Goal: Information Seeking & Learning: Find specific fact

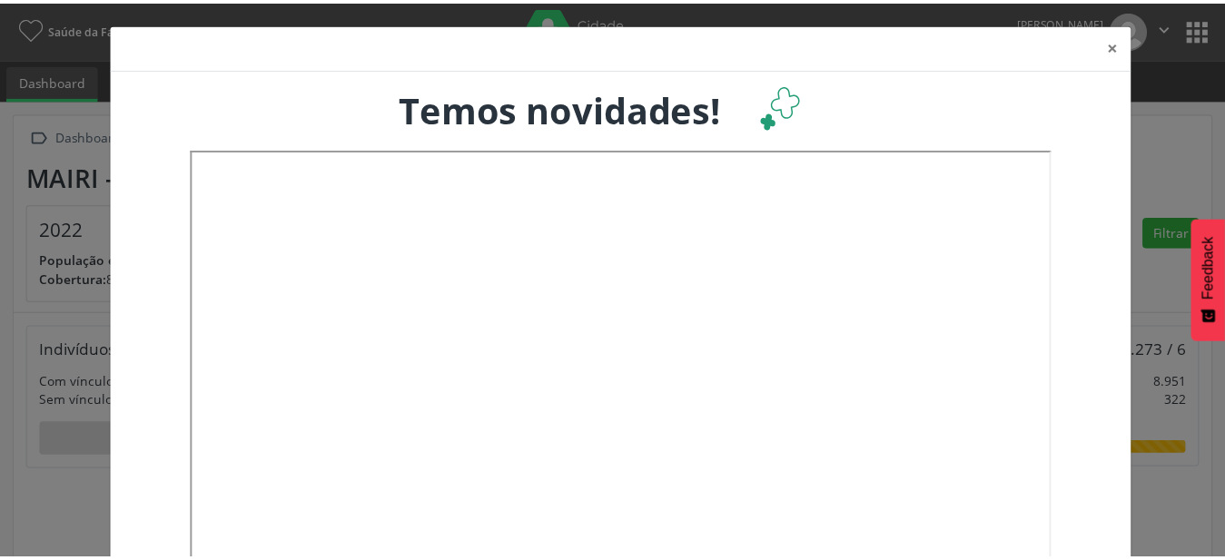
scroll to position [301, 404]
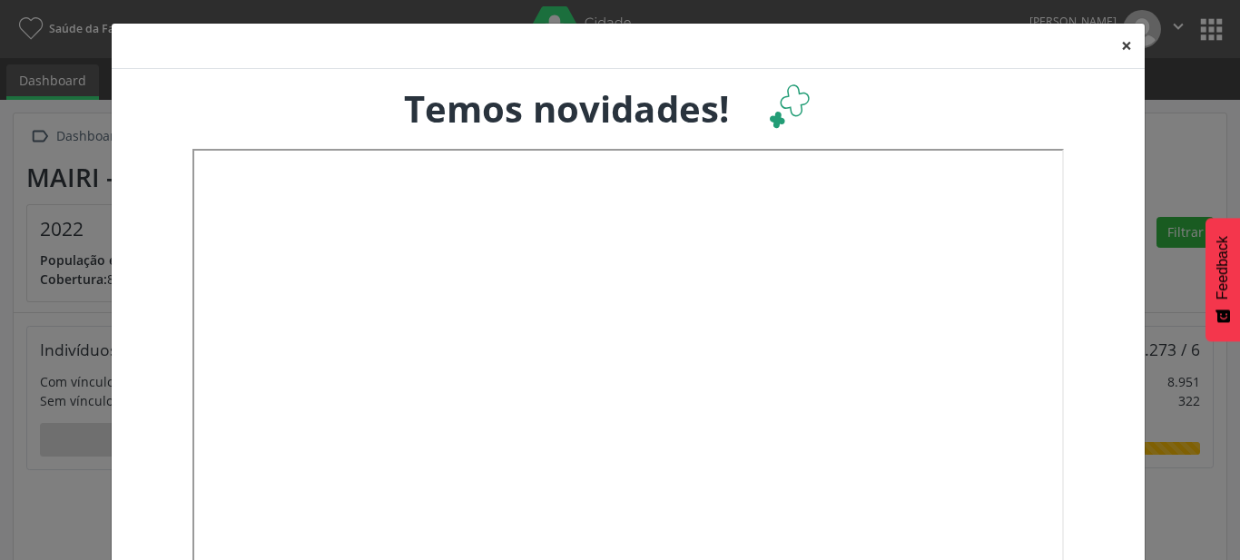
click at [1124, 45] on button "×" at bounding box center [1127, 46] width 36 height 44
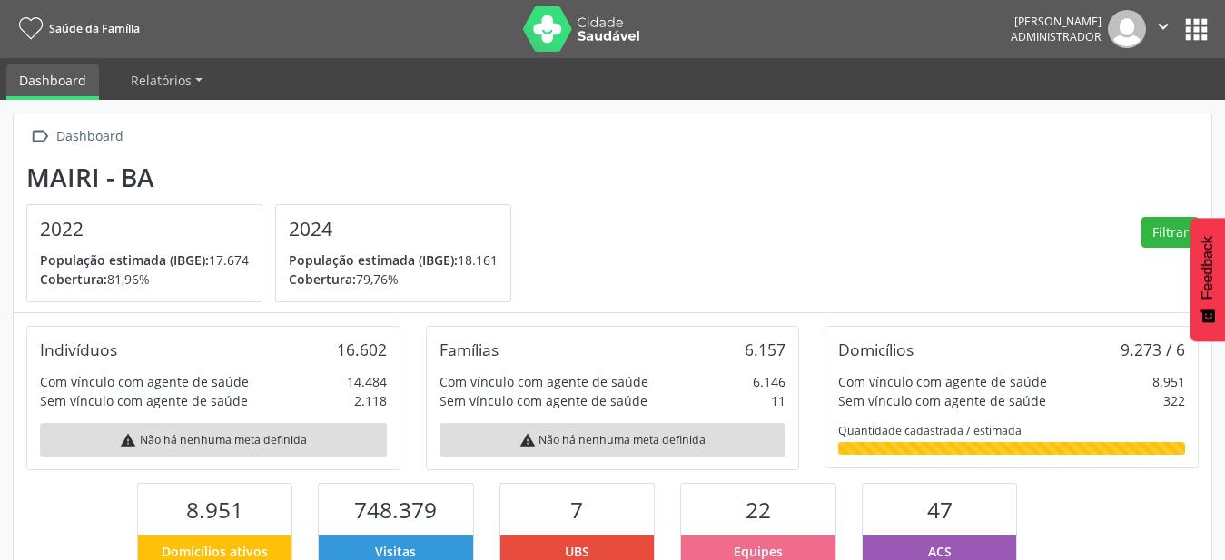
scroll to position [907758, 907660]
click at [1205, 26] on button "apps" at bounding box center [1196, 30] width 32 height 32
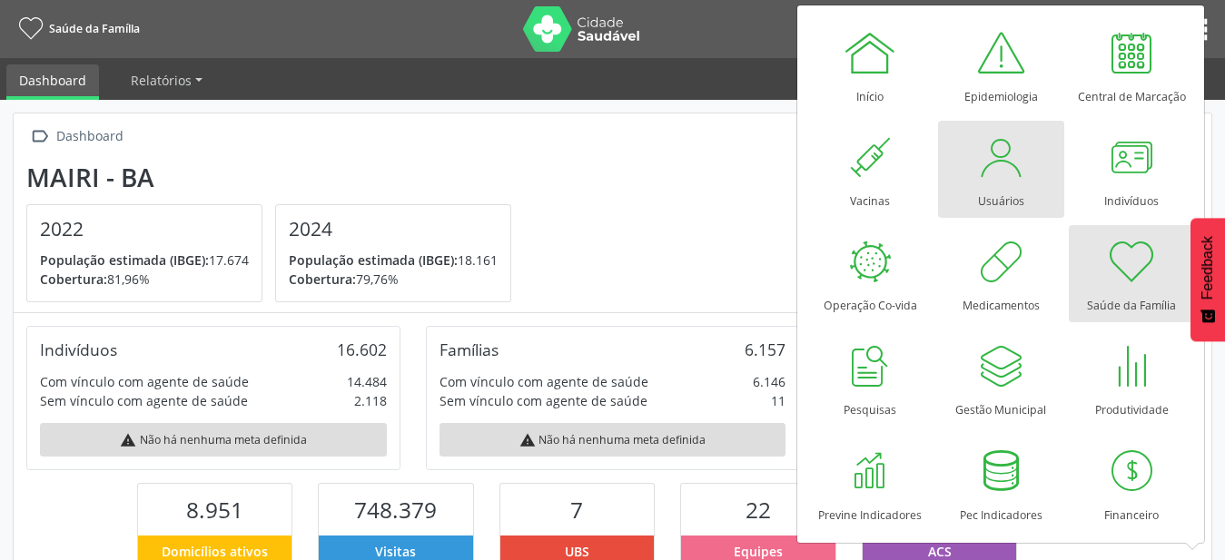
click at [1007, 153] on div at bounding box center [1000, 157] width 54 height 54
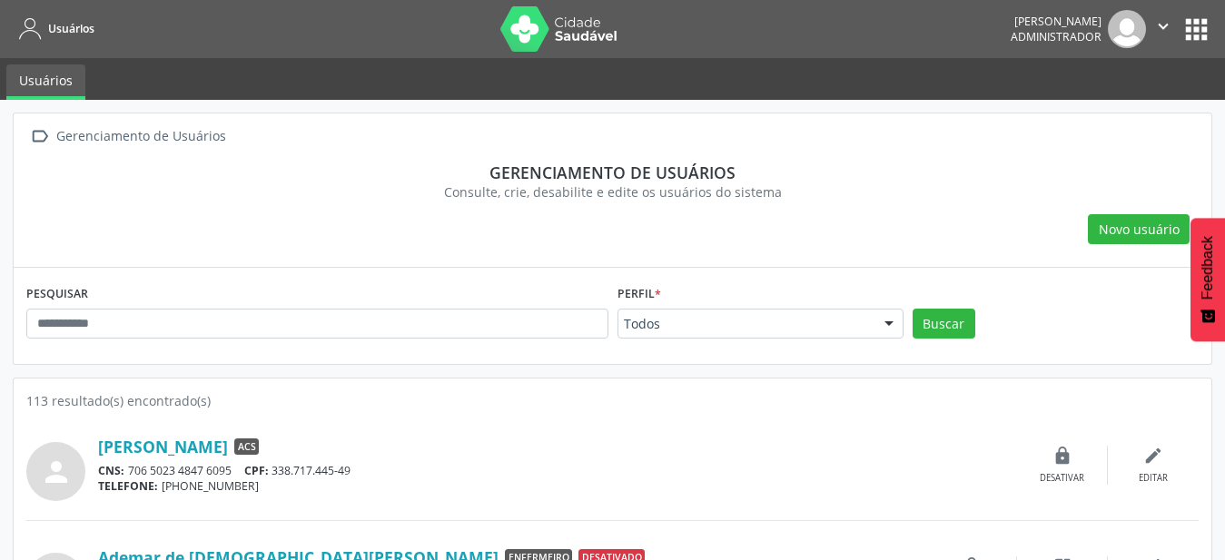
click at [1219, 25] on nav "Usuários [PERSON_NAME] Administrador  Configurações Sair apps" at bounding box center [612, 29] width 1225 height 58
click at [1187, 28] on button "apps" at bounding box center [1196, 30] width 32 height 32
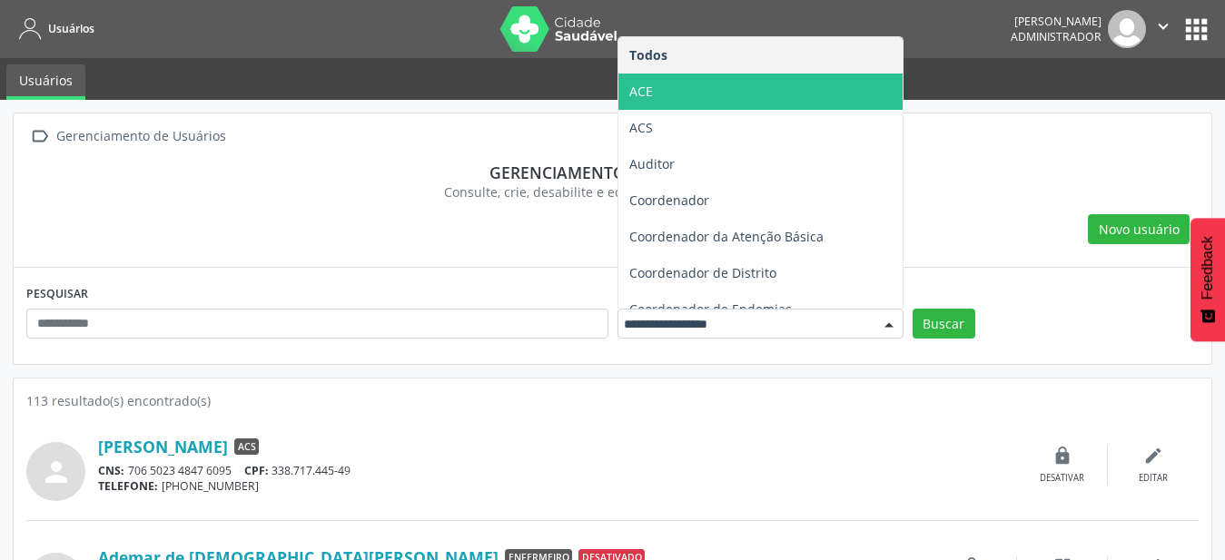
click at [686, 80] on span "ACE" at bounding box center [760, 92] width 284 height 36
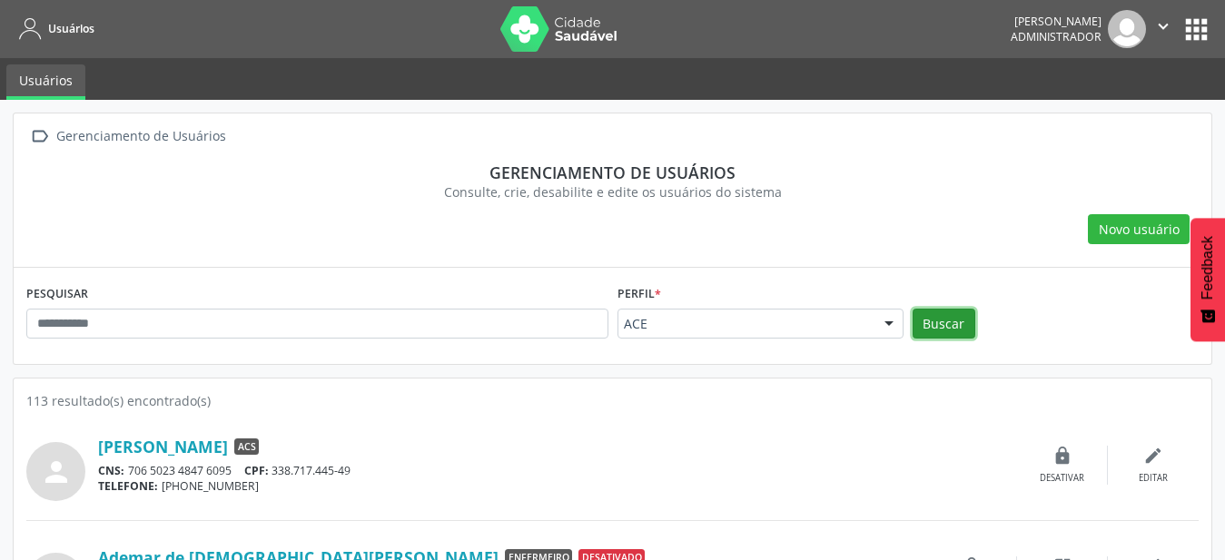
click at [968, 330] on button "Buscar" at bounding box center [944, 324] width 63 height 31
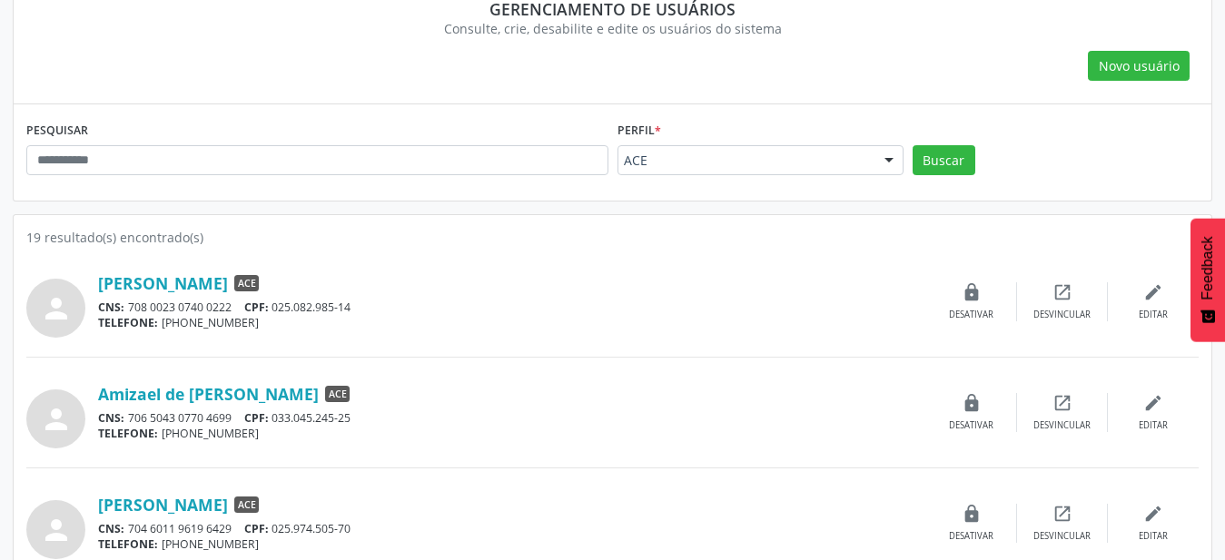
scroll to position [185, 0]
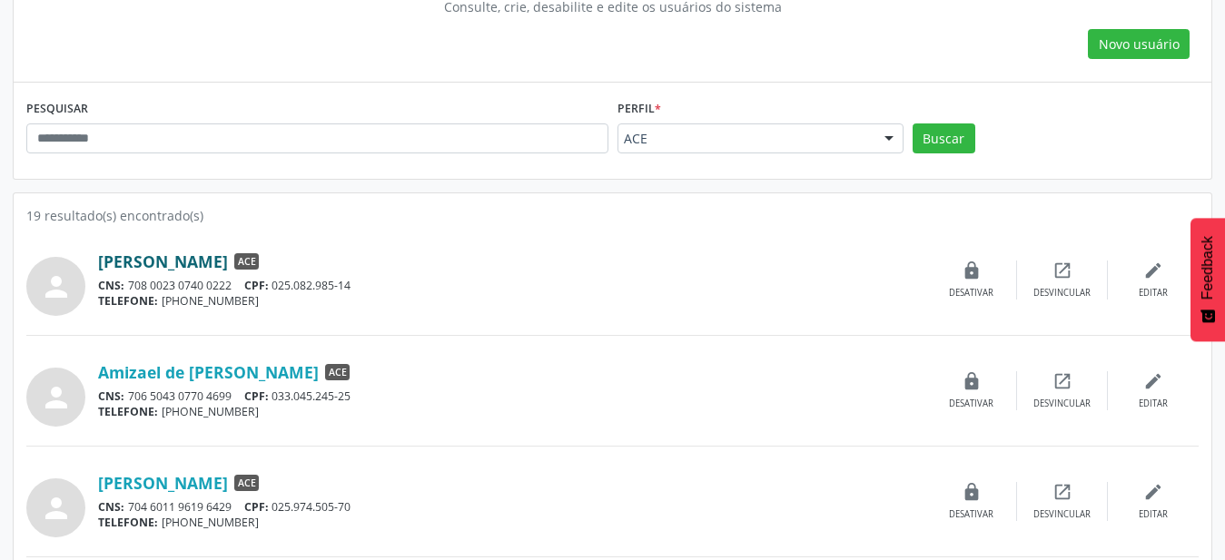
click at [227, 252] on link "[PERSON_NAME]" at bounding box center [163, 262] width 130 height 20
click at [222, 362] on link "Amizael de [PERSON_NAME]" at bounding box center [208, 372] width 221 height 20
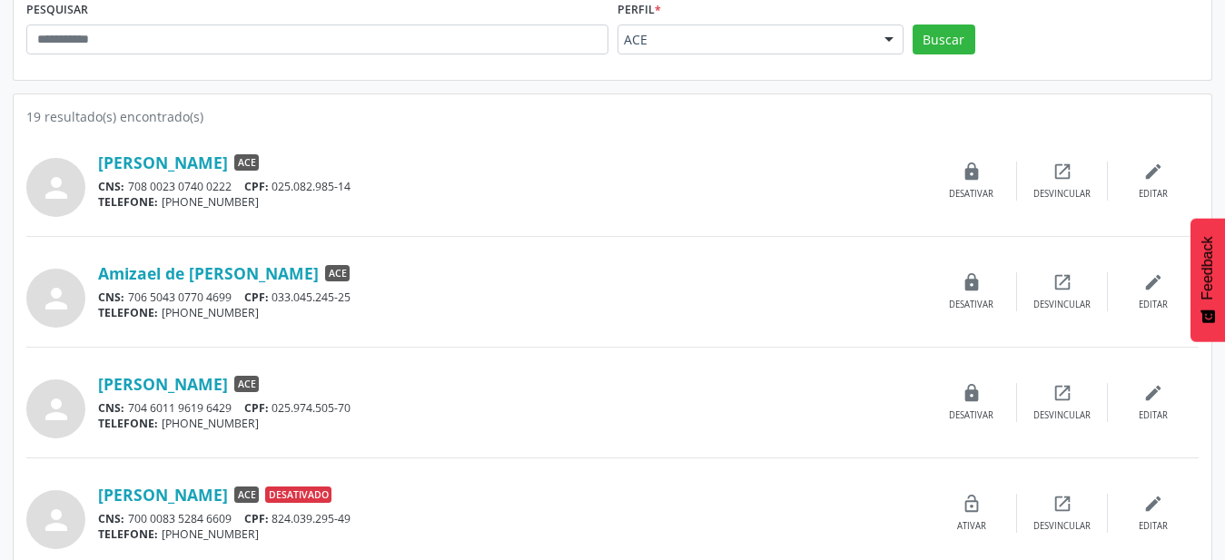
scroll to position [370, 0]
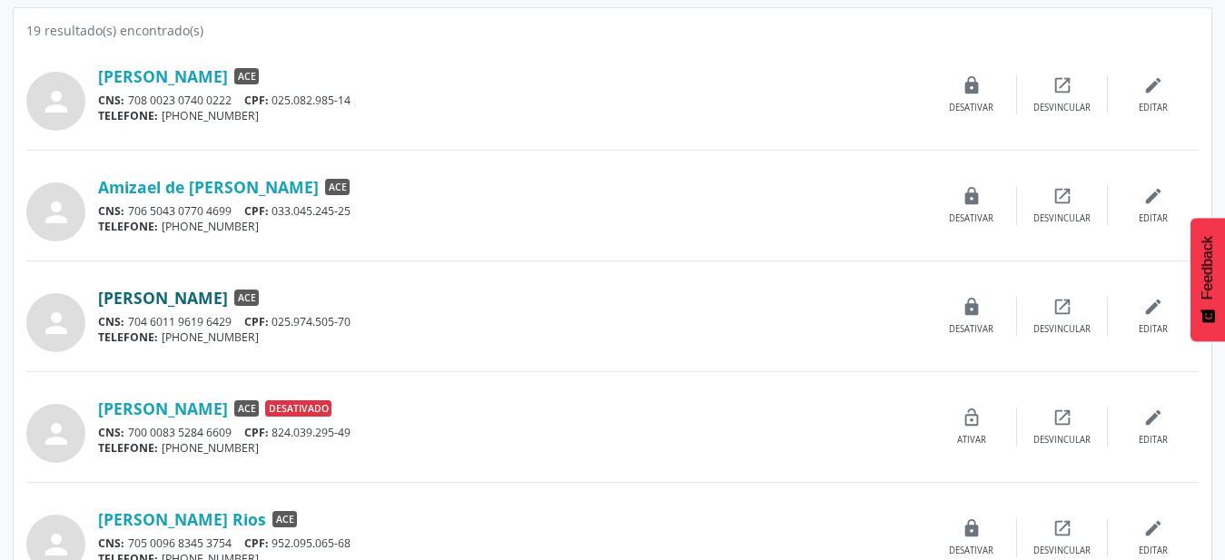
click at [228, 300] on link "[PERSON_NAME]" at bounding box center [163, 298] width 130 height 20
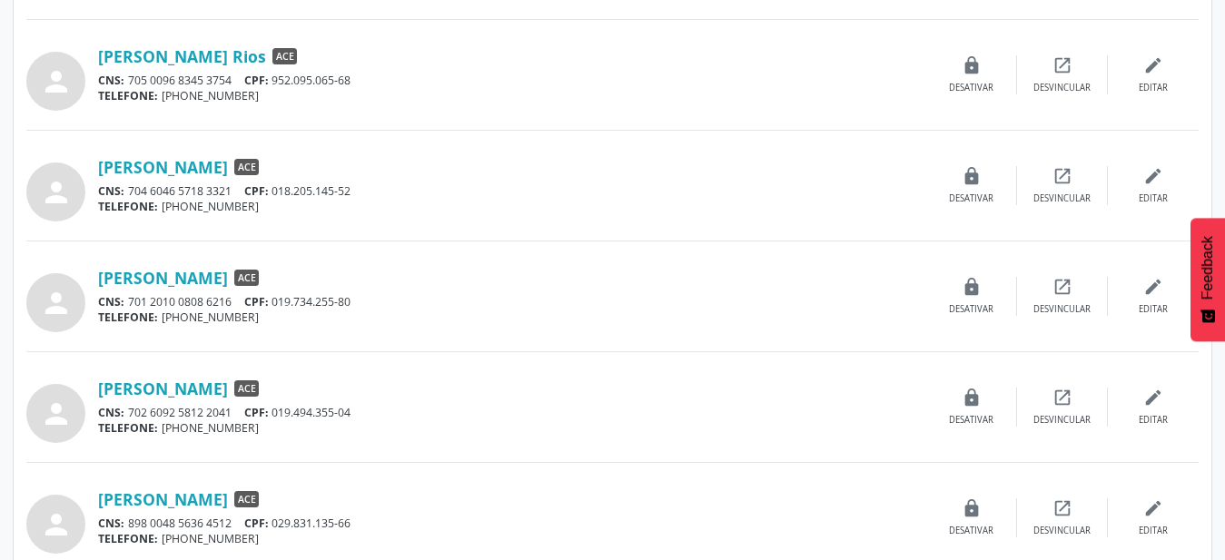
scroll to position [926, 0]
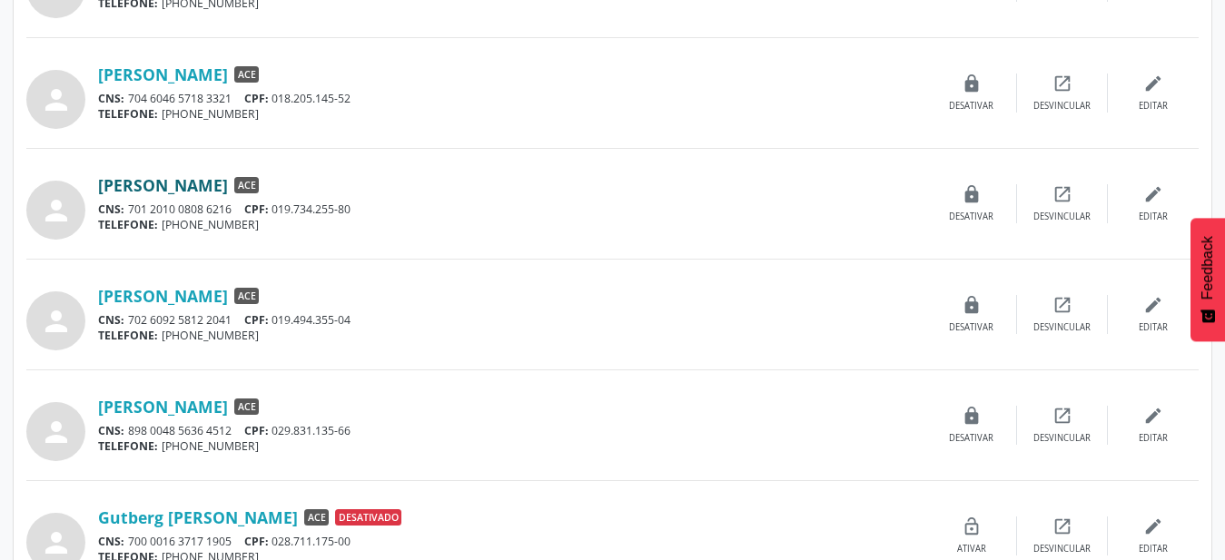
click at [209, 183] on link "[PERSON_NAME]" at bounding box center [163, 185] width 130 height 20
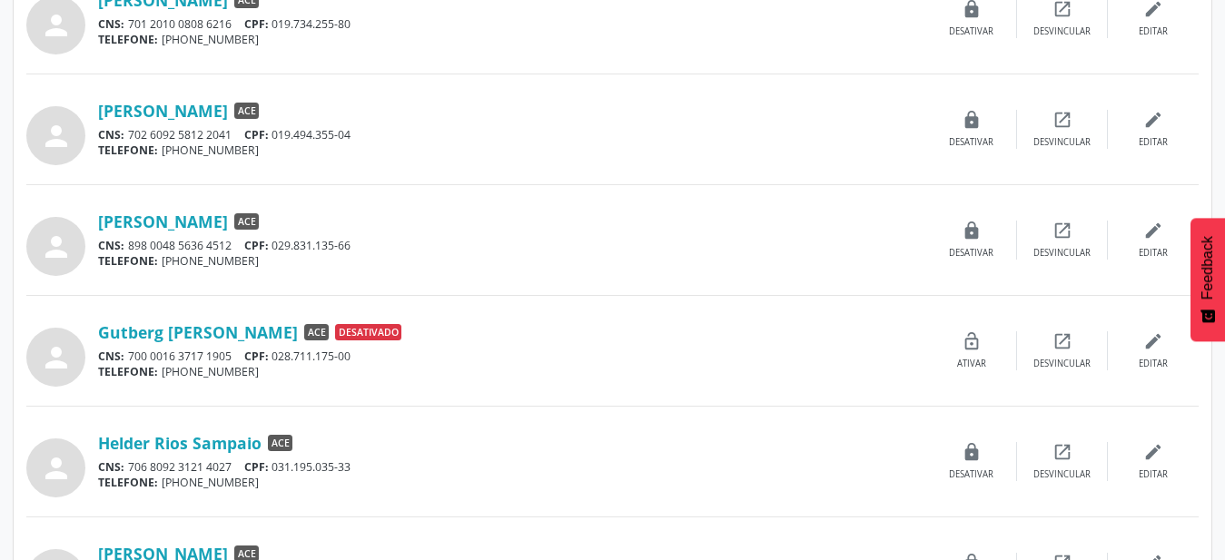
scroll to position [1297, 0]
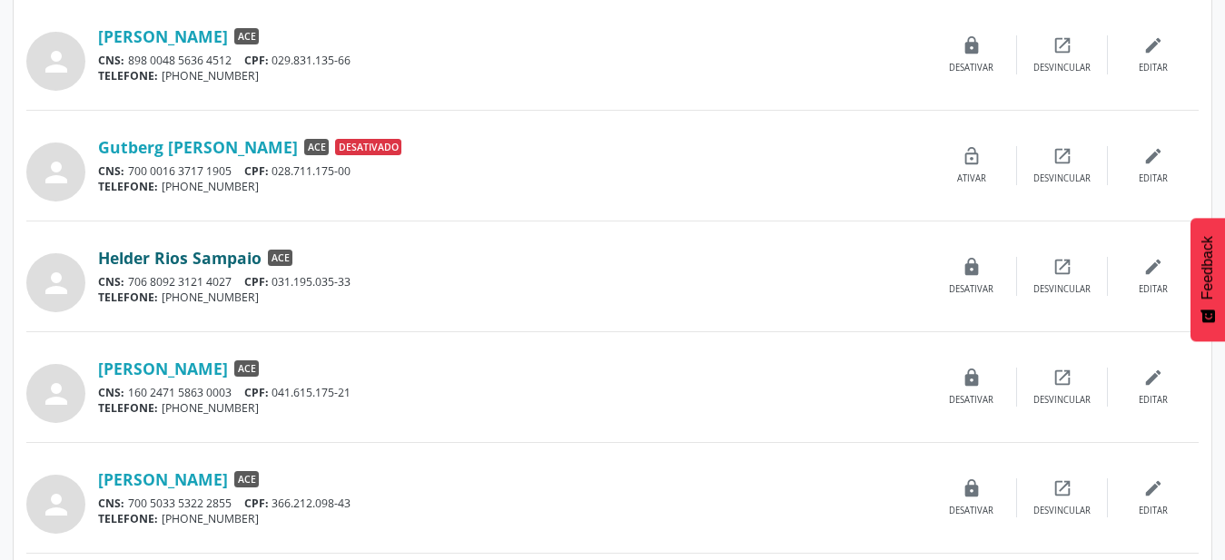
click at [175, 268] on link "Helder Rios Sampaio" at bounding box center [179, 258] width 163 height 20
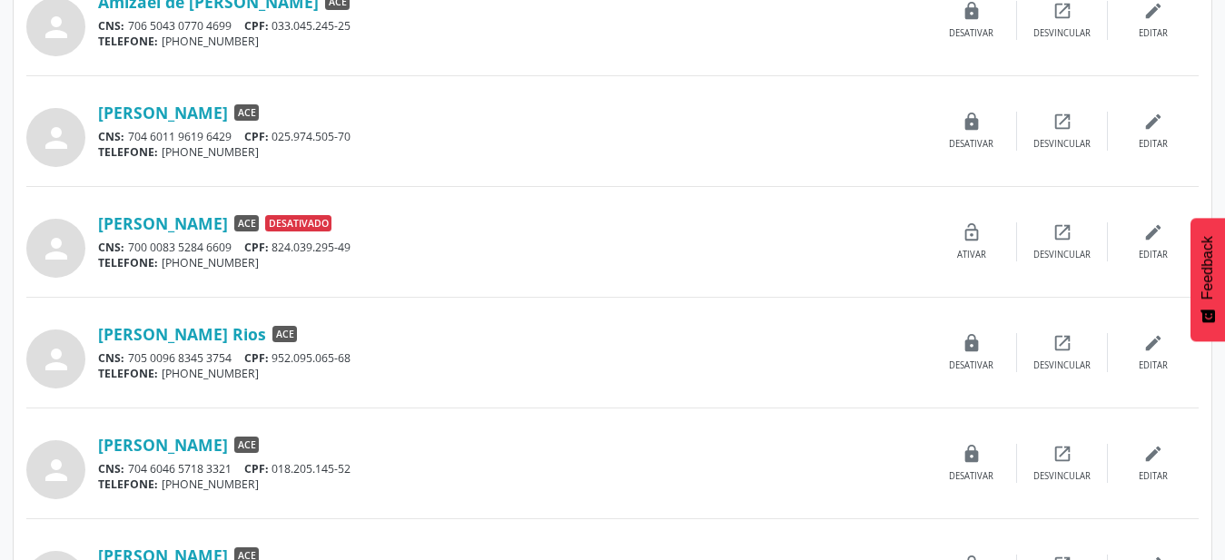
scroll to position [278, 0]
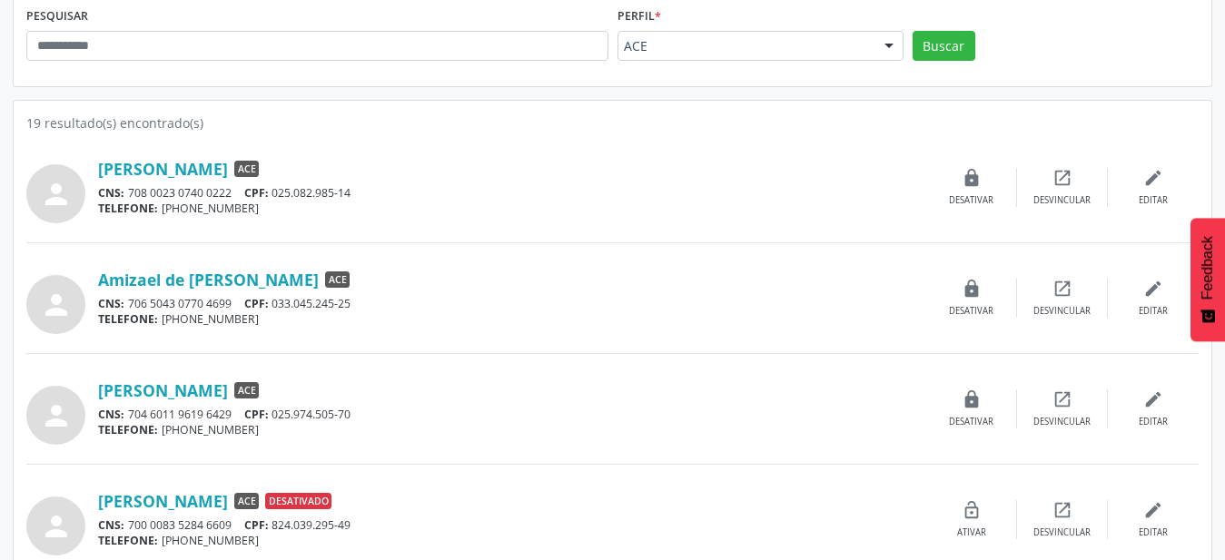
click at [331, 374] on div "person [PERSON_NAME] ACE CNS: 704 6011 9619 6429 CPF: 025.974.505-70 TELEFONE: …" at bounding box center [612, 409] width 1172 height 72
click at [228, 393] on link "[PERSON_NAME]" at bounding box center [163, 390] width 130 height 20
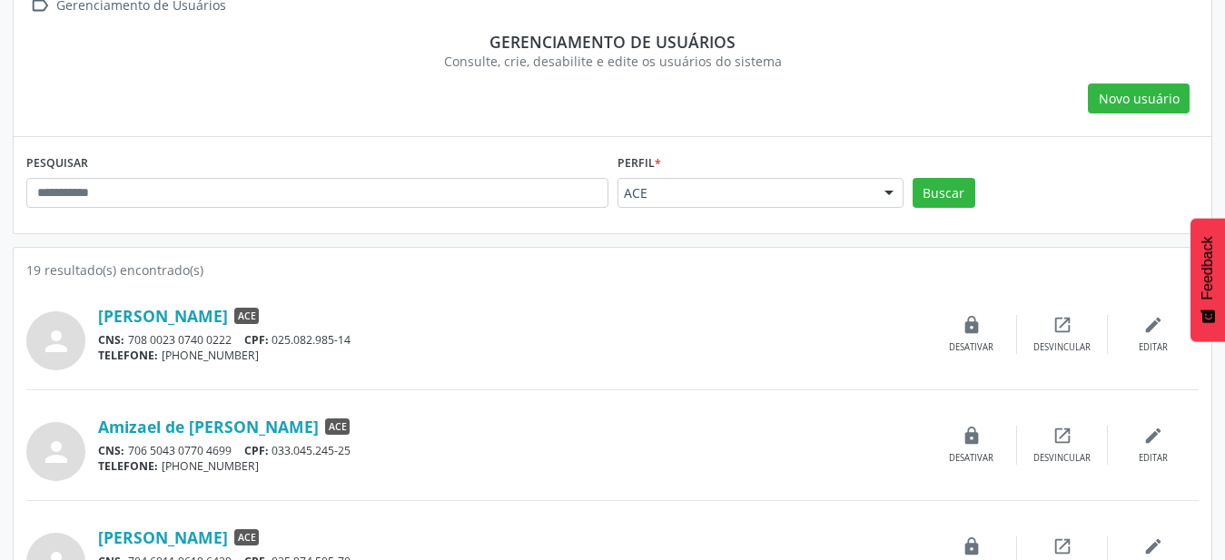
scroll to position [93, 0]
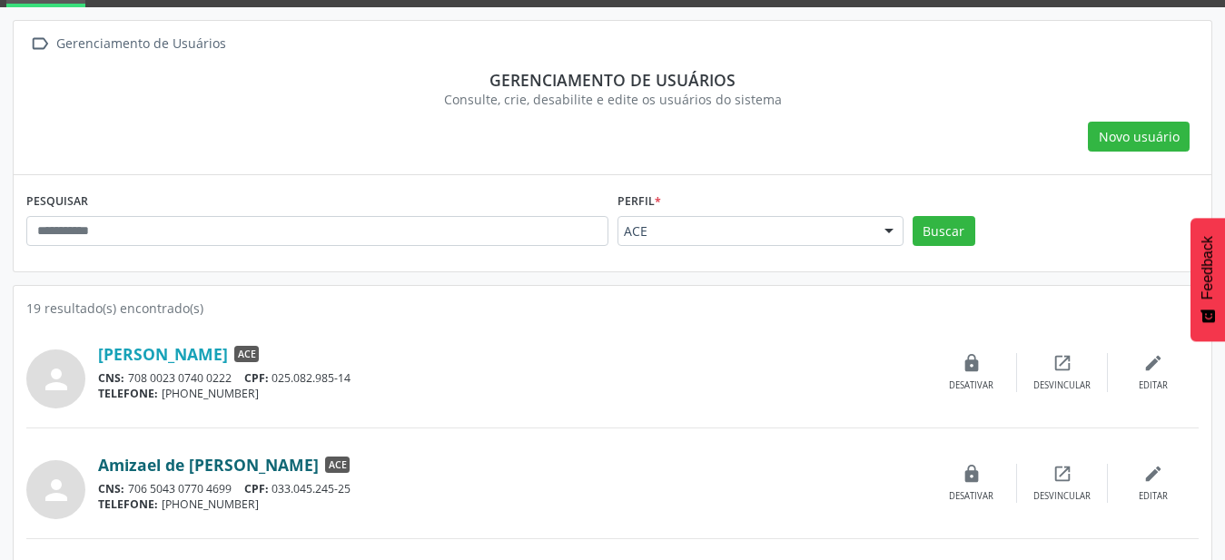
click at [225, 461] on link "Amizael de [PERSON_NAME]" at bounding box center [208, 465] width 221 height 20
